Goal: Information Seeking & Learning: Learn about a topic

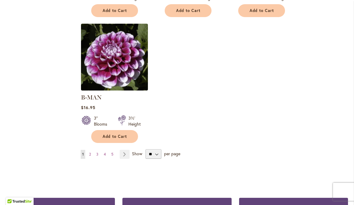
scroll to position [764, 0]
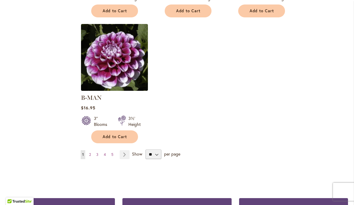
click at [128, 150] on link "Page Next" at bounding box center [125, 154] width 10 height 9
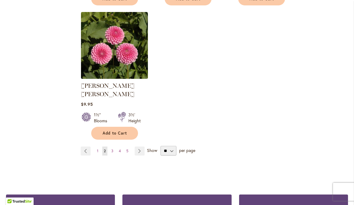
scroll to position [768, 0]
click at [143, 147] on link "Page Next" at bounding box center [140, 151] width 10 height 9
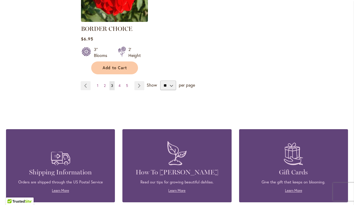
scroll to position [824, 0]
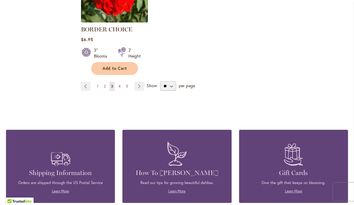
click at [143, 86] on link "Page Next" at bounding box center [139, 86] width 10 height 9
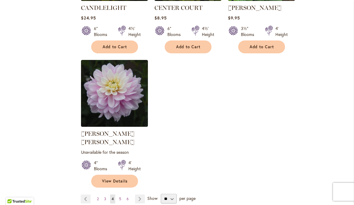
scroll to position [736, 0]
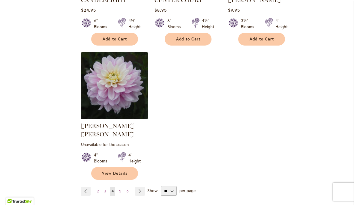
click at [141, 187] on link "Page Next" at bounding box center [140, 191] width 10 height 9
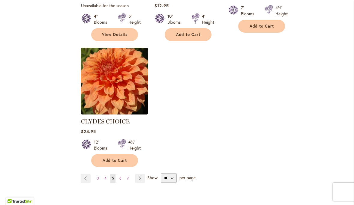
scroll to position [749, 0]
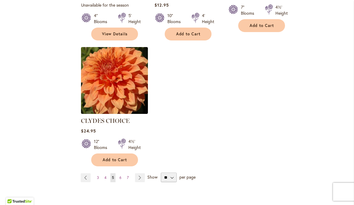
click at [144, 173] on link "Page Next" at bounding box center [140, 177] width 10 height 9
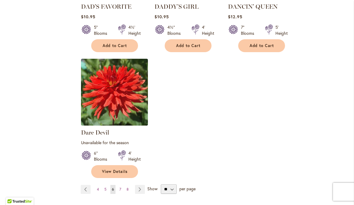
scroll to position [745, 0]
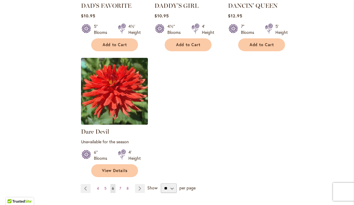
click at [142, 184] on link "Page Next" at bounding box center [140, 188] width 10 height 9
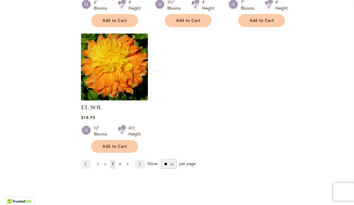
scroll to position [757, 0]
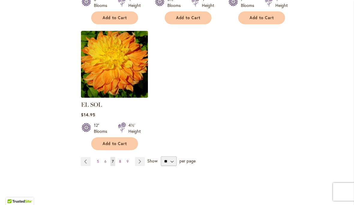
click at [144, 157] on link "Page Next" at bounding box center [140, 161] width 10 height 9
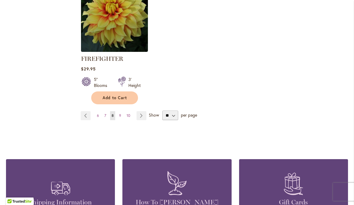
scroll to position [821, 0]
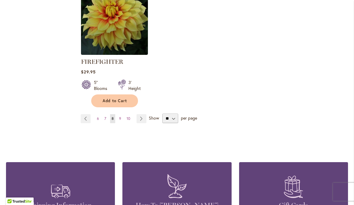
click at [144, 122] on link "Page Next" at bounding box center [142, 118] width 10 height 9
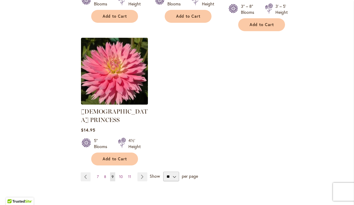
scroll to position [777, 0]
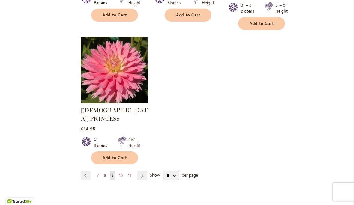
click at [146, 171] on link "Page Next" at bounding box center [142, 175] width 10 height 9
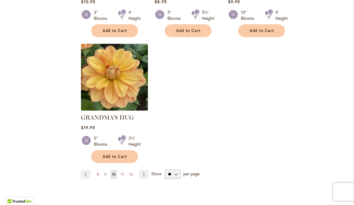
scroll to position [749, 0]
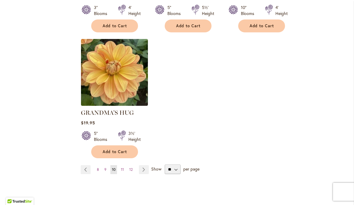
click at [145, 165] on link "Page Next" at bounding box center [144, 169] width 10 height 9
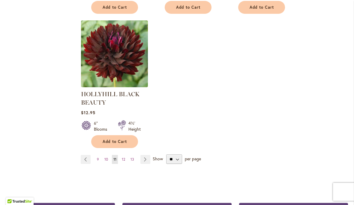
scroll to position [785, 0]
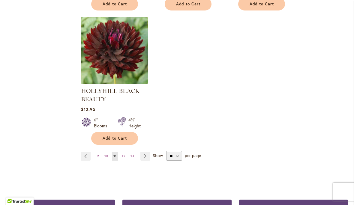
click at [149, 160] on link "Page Next" at bounding box center [145, 156] width 10 height 9
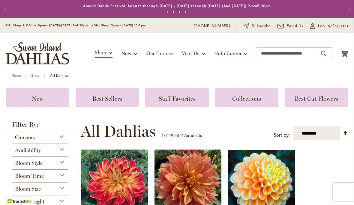
scroll to position [19, 0]
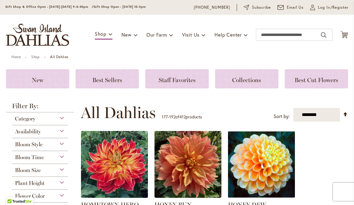
click at [64, 159] on div "Bloom Time" at bounding box center [40, 156] width 56 height 10
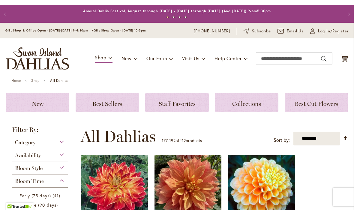
scroll to position [0, 0]
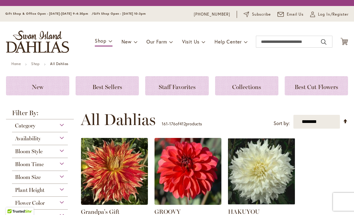
scroll to position [0, 0]
